Goal: Task Accomplishment & Management: Complete application form

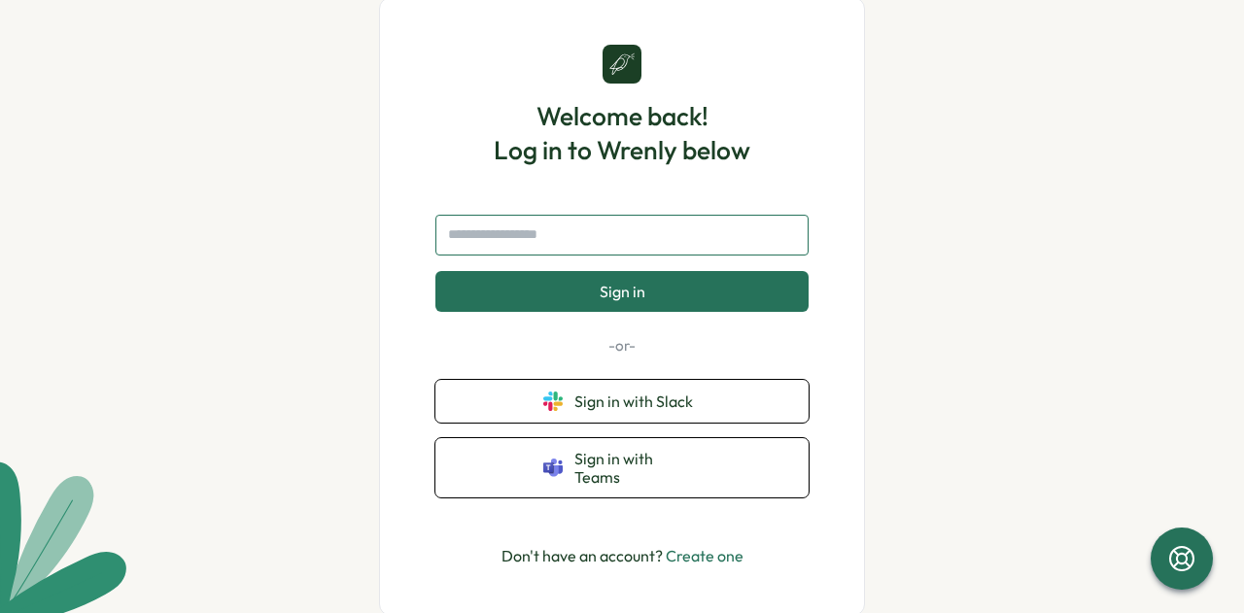
click at [539, 256] on input "text" at bounding box center [621, 235] width 373 height 41
click at [561, 234] on input "text" at bounding box center [621, 235] width 373 height 41
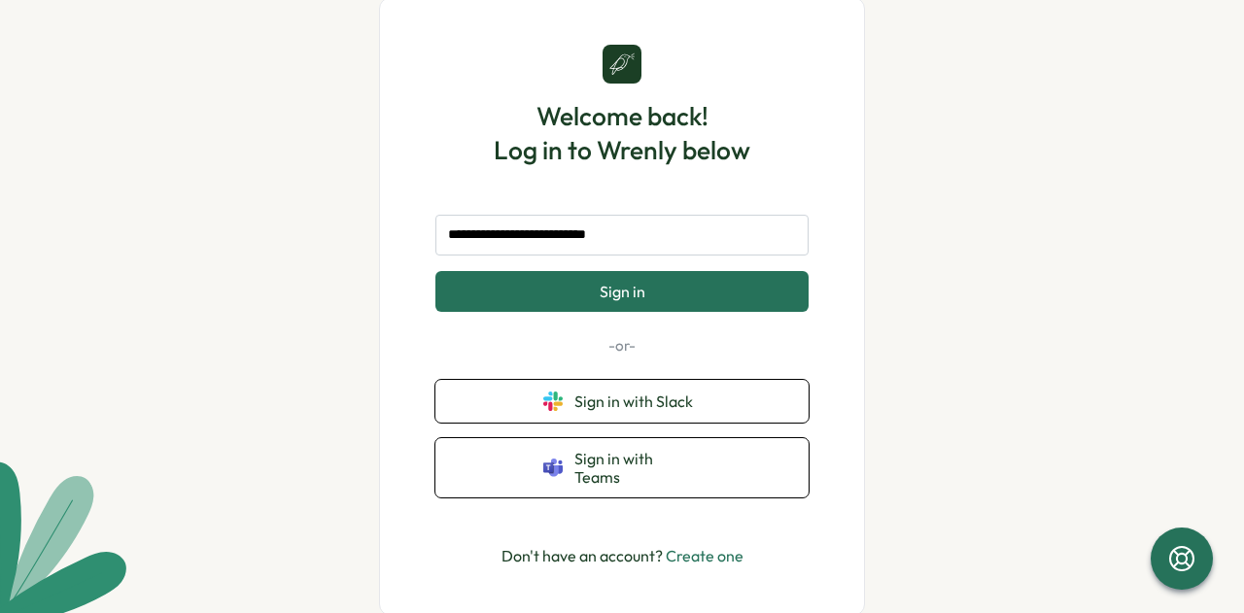
click at [616, 291] on span "Sign in" at bounding box center [622, 291] width 46 height 17
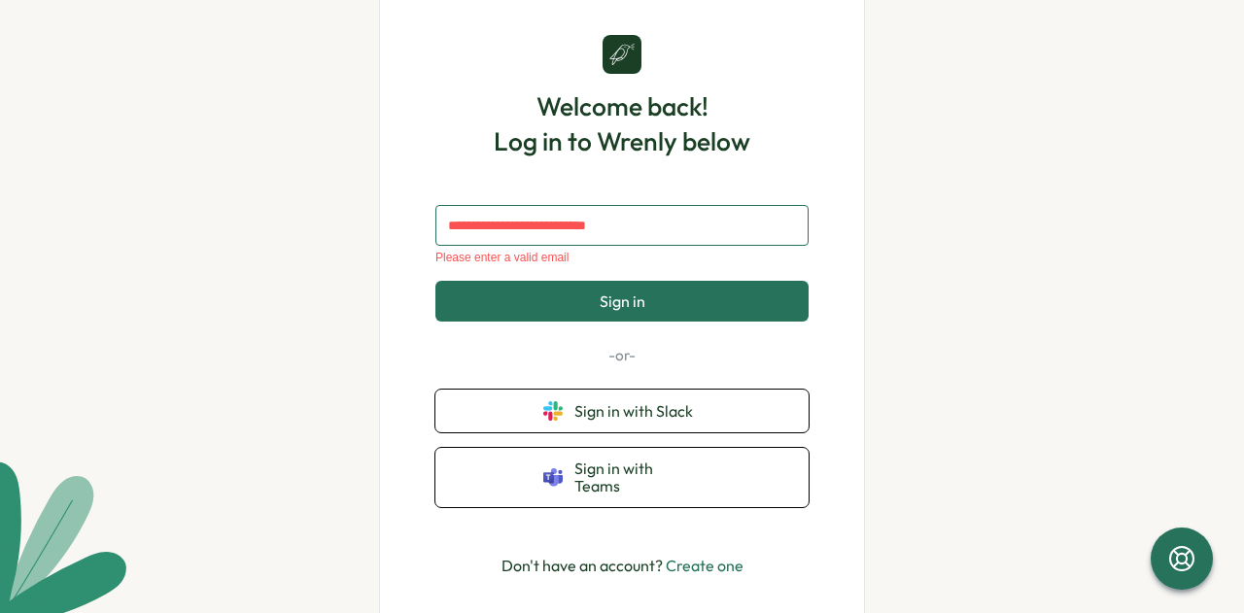
click at [540, 238] on input "**********" at bounding box center [621, 225] width 373 height 41
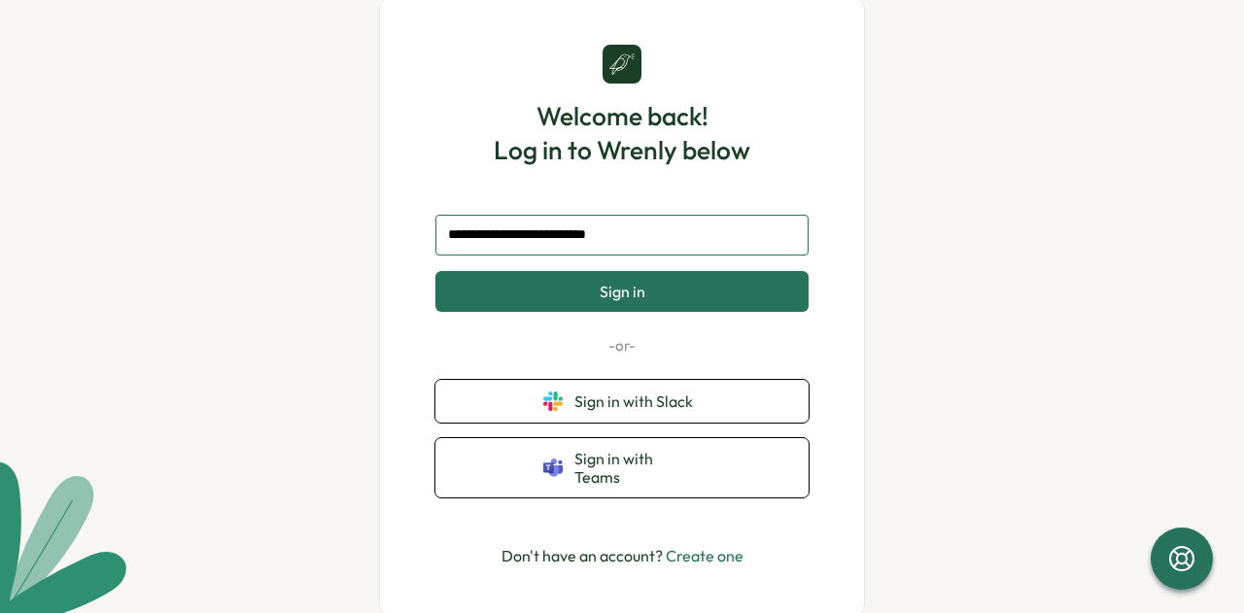
type input "**********"
click at [663, 312] on button "Sign in" at bounding box center [621, 291] width 373 height 41
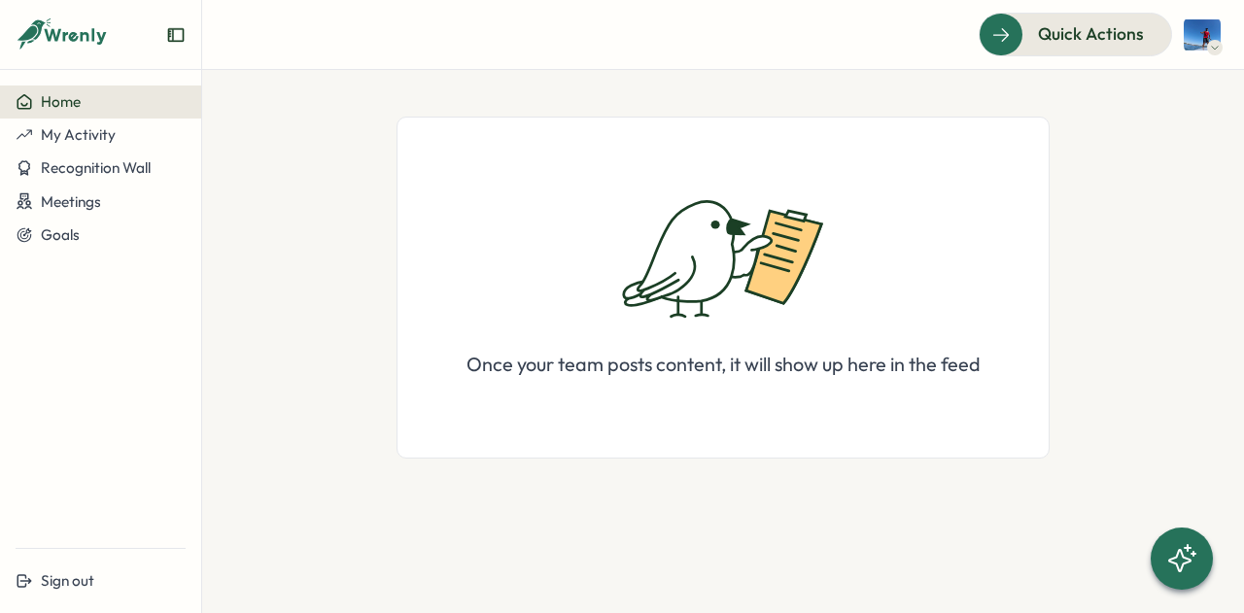
click at [64, 98] on span "Home" at bounding box center [61, 101] width 40 height 18
click at [1102, 43] on span "Quick Actions" at bounding box center [1063, 33] width 106 height 25
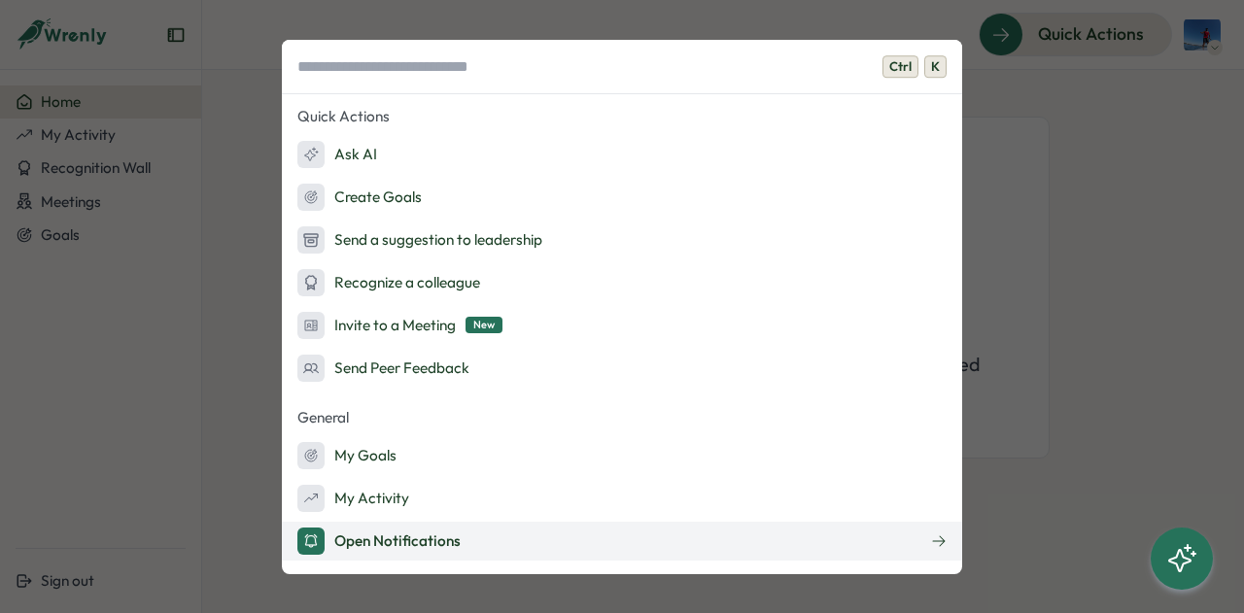
click at [383, 533] on div "Open Notifications" at bounding box center [378, 541] width 163 height 27
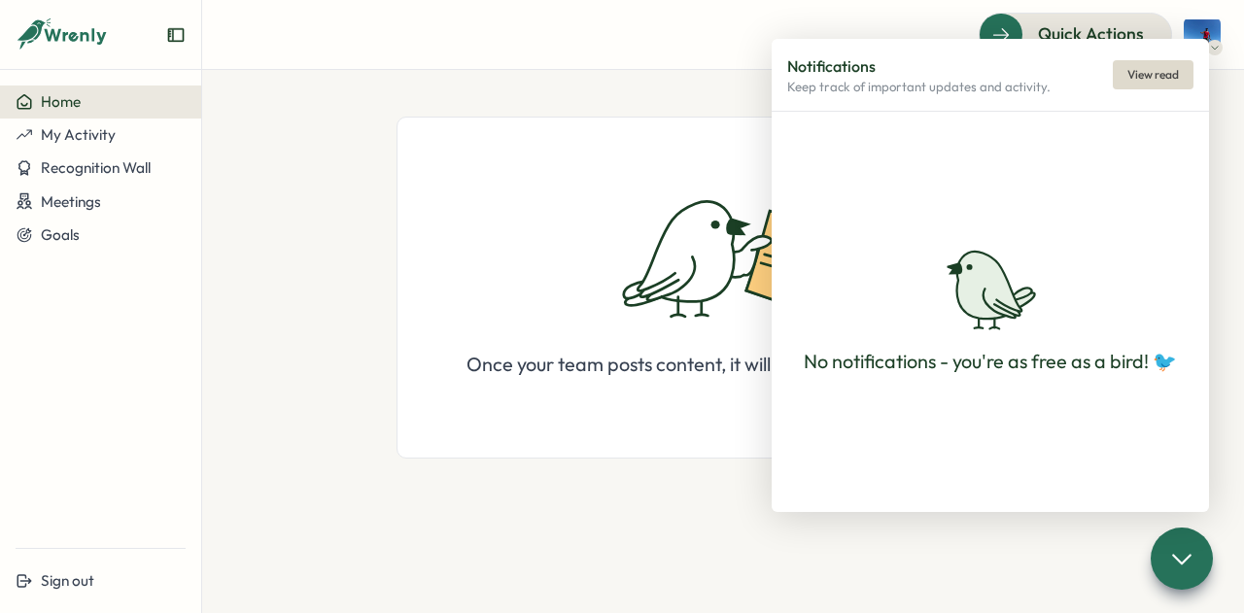
click at [819, 24] on div "Quick Actions" at bounding box center [722, 34] width 995 height 43
click at [1163, 83] on span "View read" at bounding box center [1152, 74] width 51 height 27
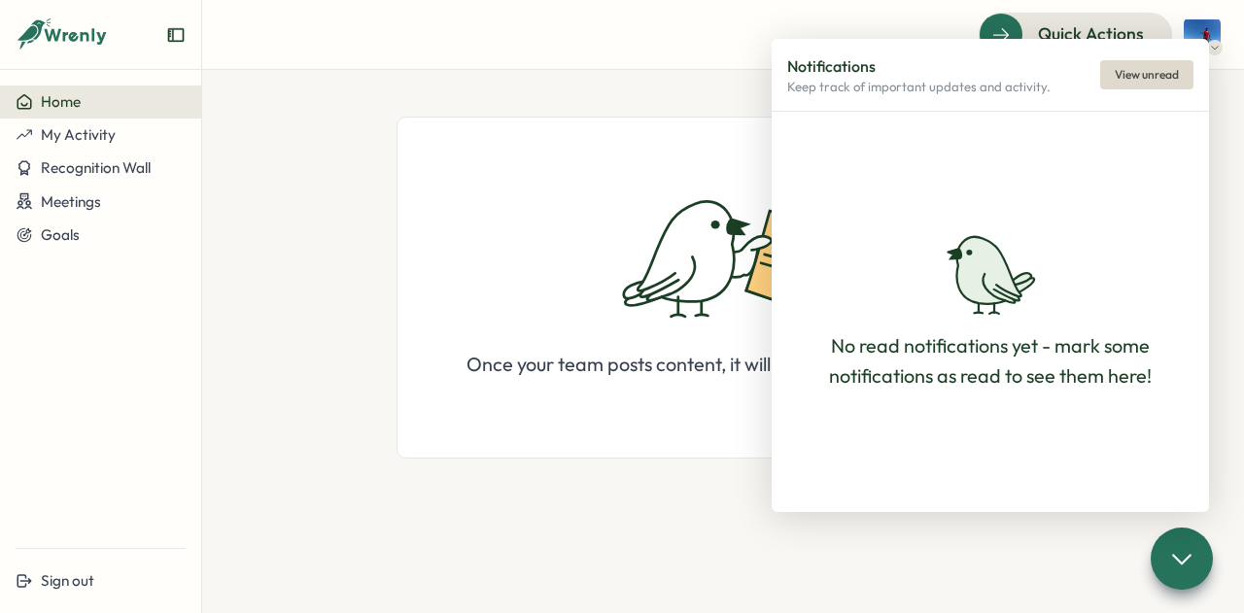
click at [1224, 131] on section "Once your team posts content, it will show up here in the feed" at bounding box center [723, 341] width 1042 height 543
click at [611, 28] on div "Quick Actions" at bounding box center [722, 34] width 995 height 43
